Goal: Information Seeking & Learning: Learn about a topic

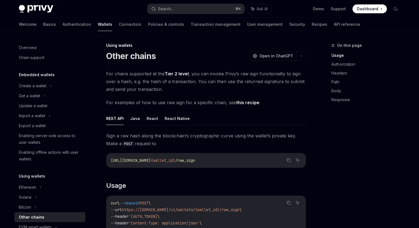
scroll to position [248, 0]
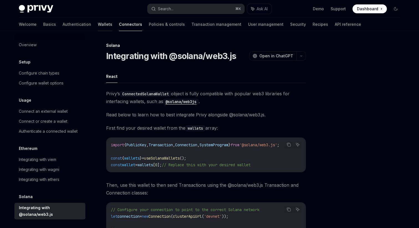
click at [98, 30] on link "Wallets" at bounding box center [105, 24] width 14 height 13
type textarea "*"
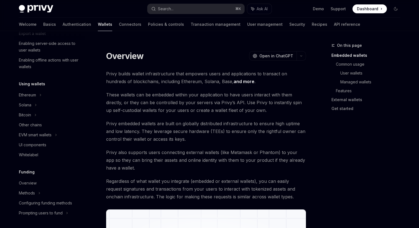
scroll to position [104, 0]
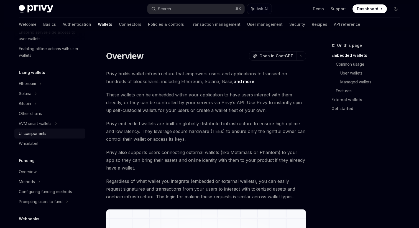
click at [43, 134] on div "UI components" at bounding box center [32, 133] width 27 height 7
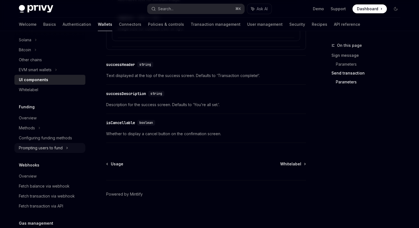
scroll to position [158, 0]
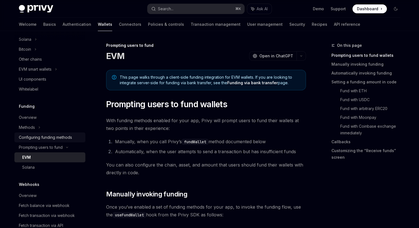
click at [47, 138] on div "Configuring funding methods" at bounding box center [45, 137] width 53 height 7
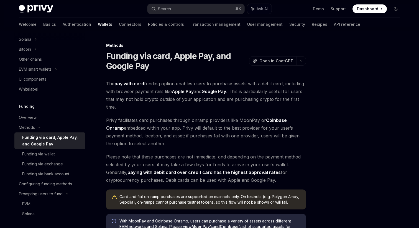
click at [43, 140] on div "Funding via card, Apple Pay, and Google Pay" at bounding box center [52, 140] width 60 height 13
click at [42, 153] on div "Funding via wallet" at bounding box center [38, 154] width 33 height 7
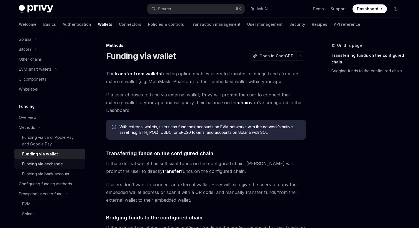
click at [43, 165] on div "Funding via exchange" at bounding box center [42, 164] width 41 height 7
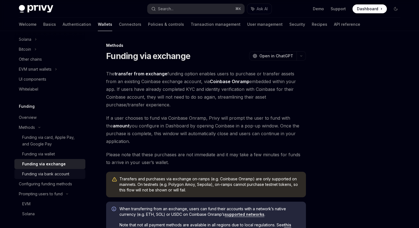
click at [44, 177] on div "Funding via bank account" at bounding box center [45, 174] width 47 height 7
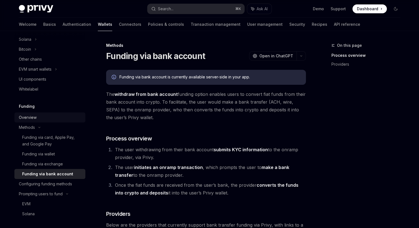
click at [31, 119] on div "Overview" at bounding box center [28, 117] width 18 height 7
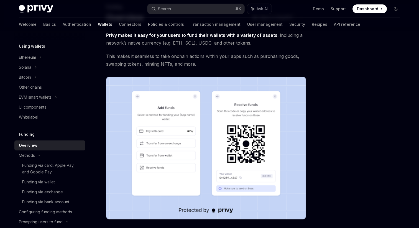
scroll to position [117, 0]
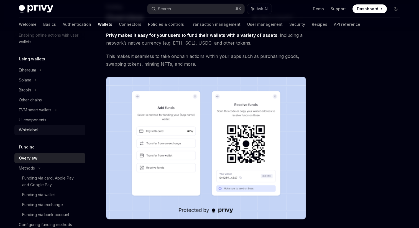
click at [43, 129] on div "Whitelabel" at bounding box center [50, 130] width 63 height 7
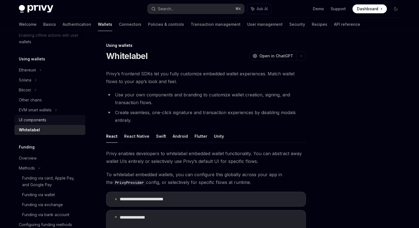
click at [44, 119] on div "UI components" at bounding box center [32, 120] width 27 height 7
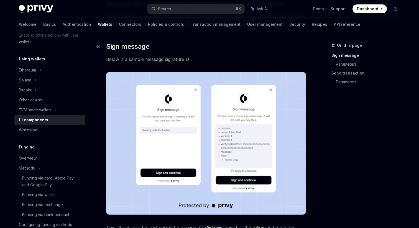
scroll to position [88, 0]
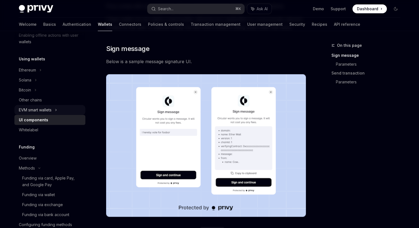
click at [59, 113] on div "EVM smart wallets" at bounding box center [49, 110] width 71 height 10
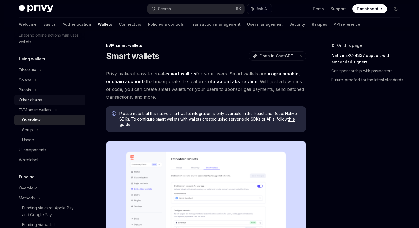
click at [47, 101] on div "Other chains" at bounding box center [50, 100] width 63 height 7
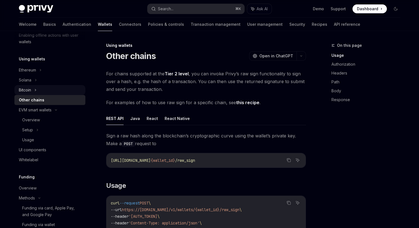
click at [44, 92] on div "Bitcoin" at bounding box center [49, 90] width 71 height 10
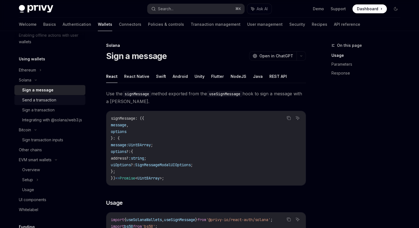
click at [46, 102] on div "Send a transaction" at bounding box center [39, 100] width 34 height 7
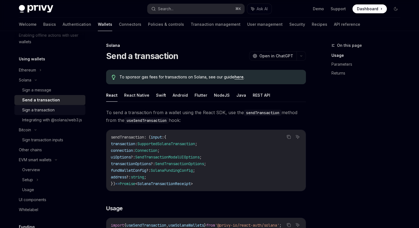
click at [45, 111] on div "Sign a transaction" at bounding box center [38, 110] width 32 height 7
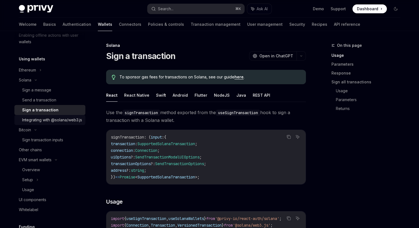
click at [45, 121] on div "Integrating with @solana/web3.js" at bounding box center [52, 120] width 60 height 7
type textarea "*"
